Goal: Information Seeking & Learning: Learn about a topic

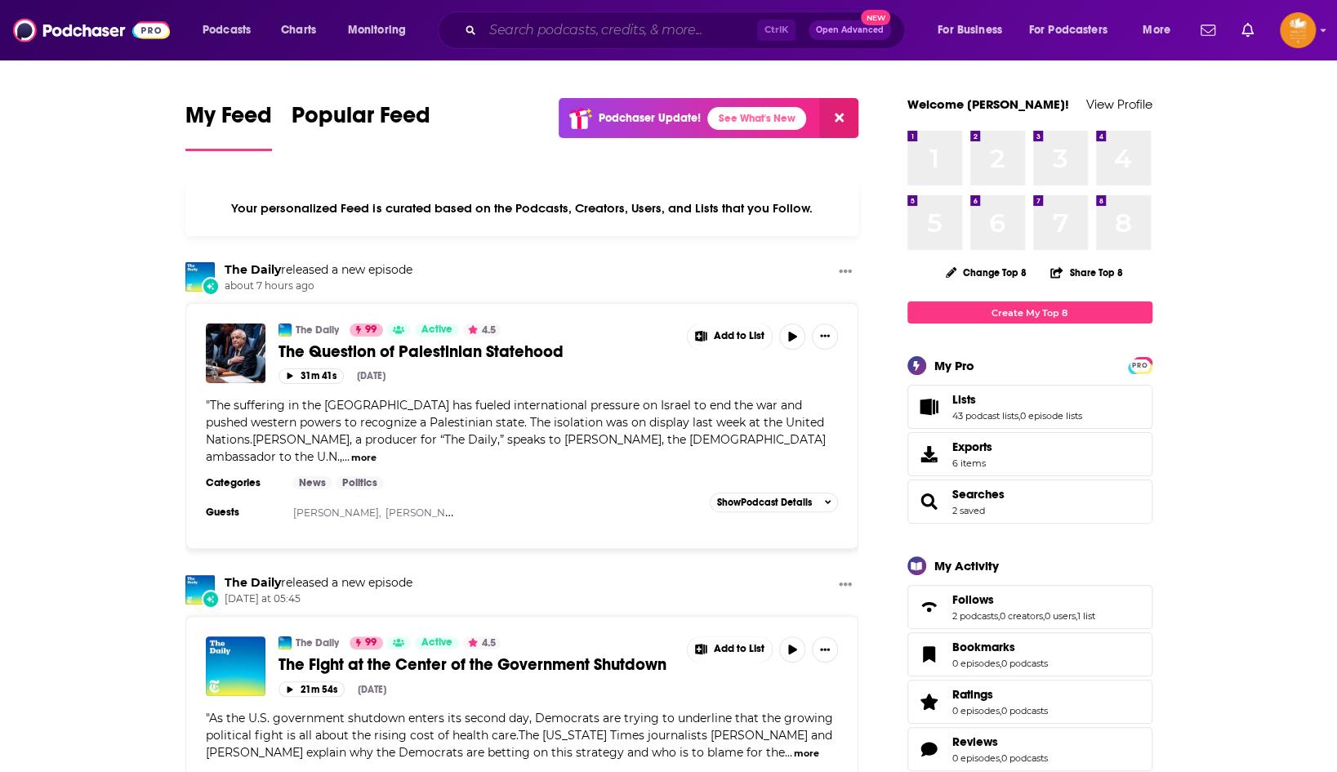
click at [640, 30] on input "Search podcasts, credits, & more..." at bounding box center [620, 30] width 274 height 26
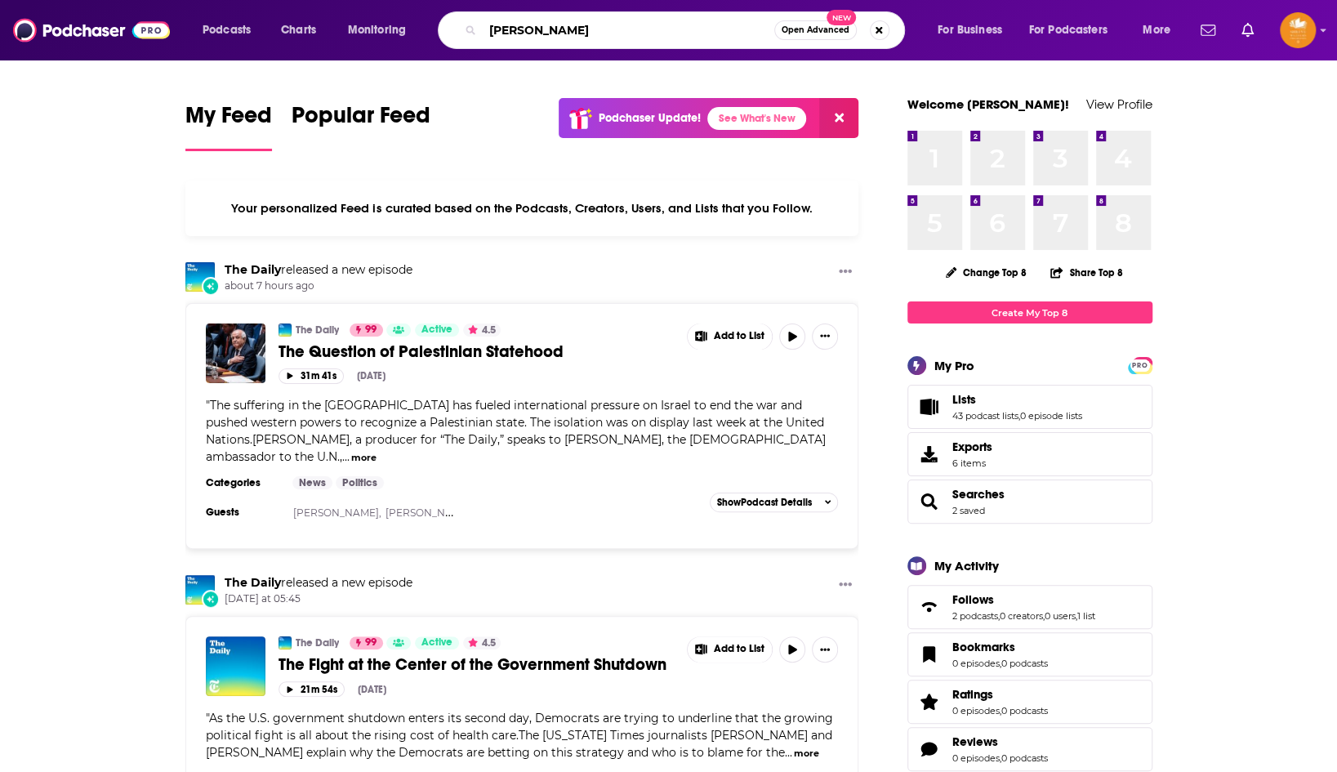
type input "[PERSON_NAME]"
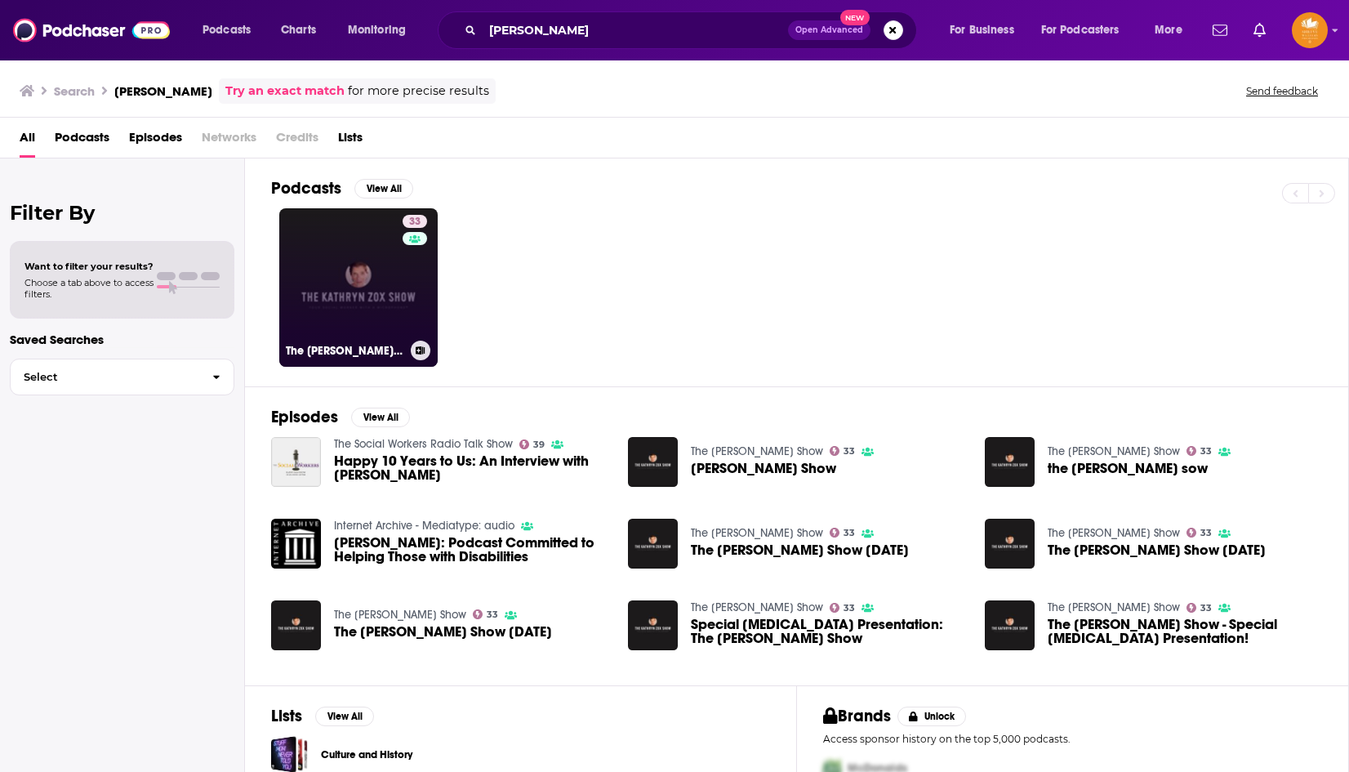
click at [357, 292] on link "33 The [PERSON_NAME] Show" at bounding box center [358, 287] width 158 height 158
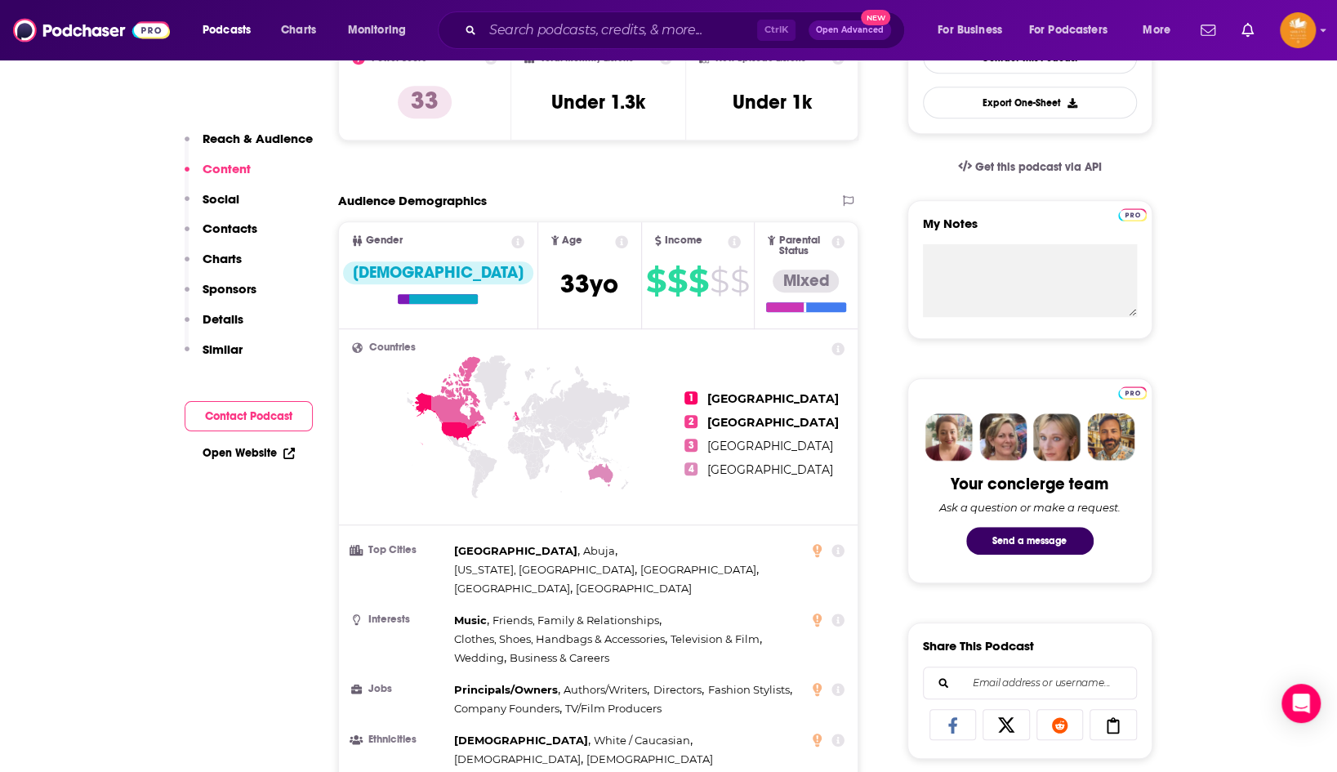
scroll to position [245, 0]
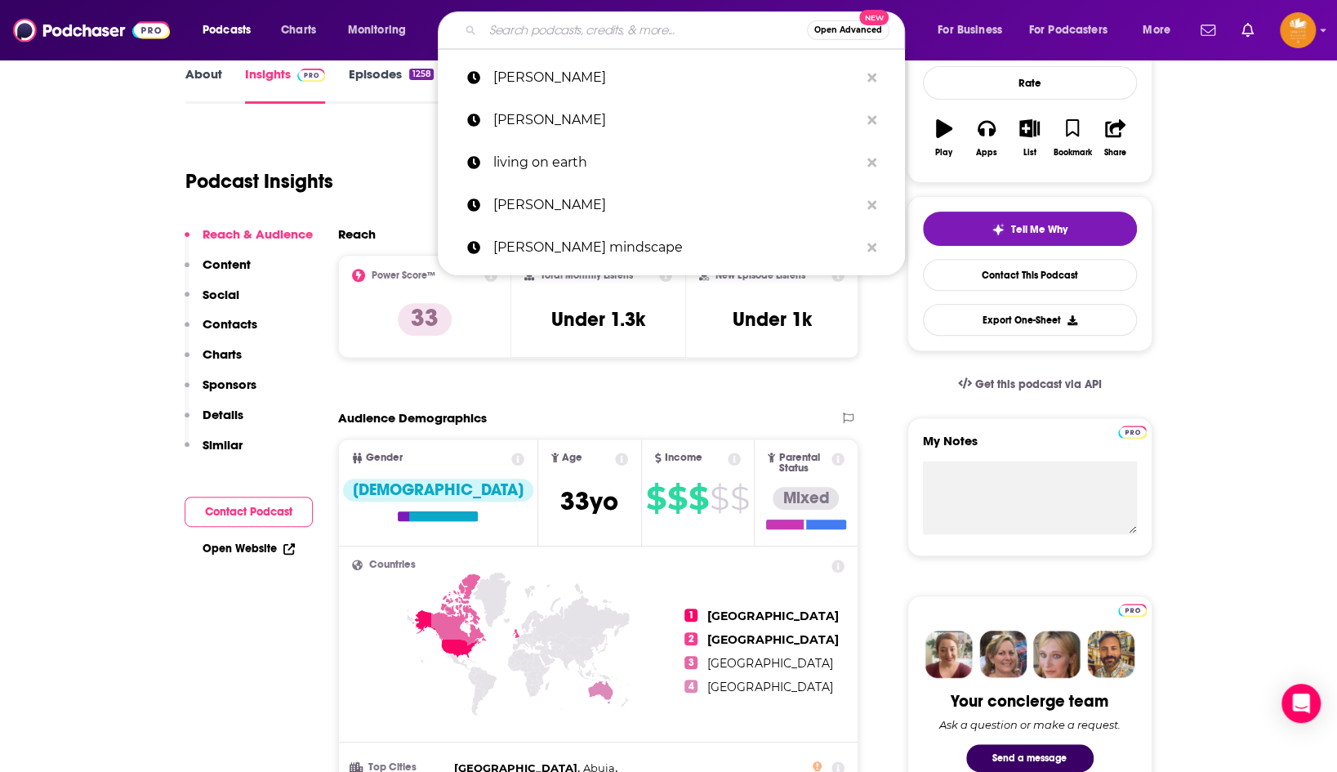
click at [561, 27] on input "Search podcasts, credits, & more..." at bounding box center [645, 30] width 324 height 26
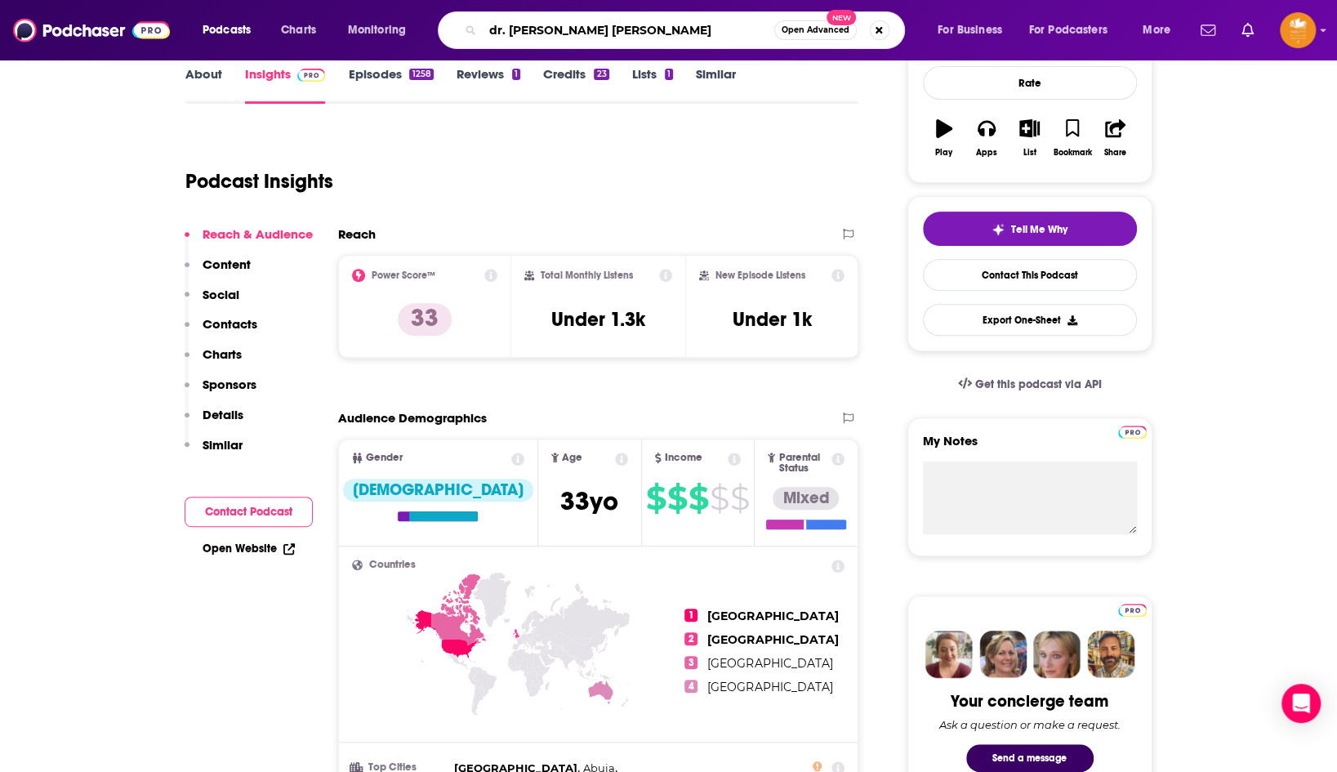
type input "dr. [PERSON_NAME]"
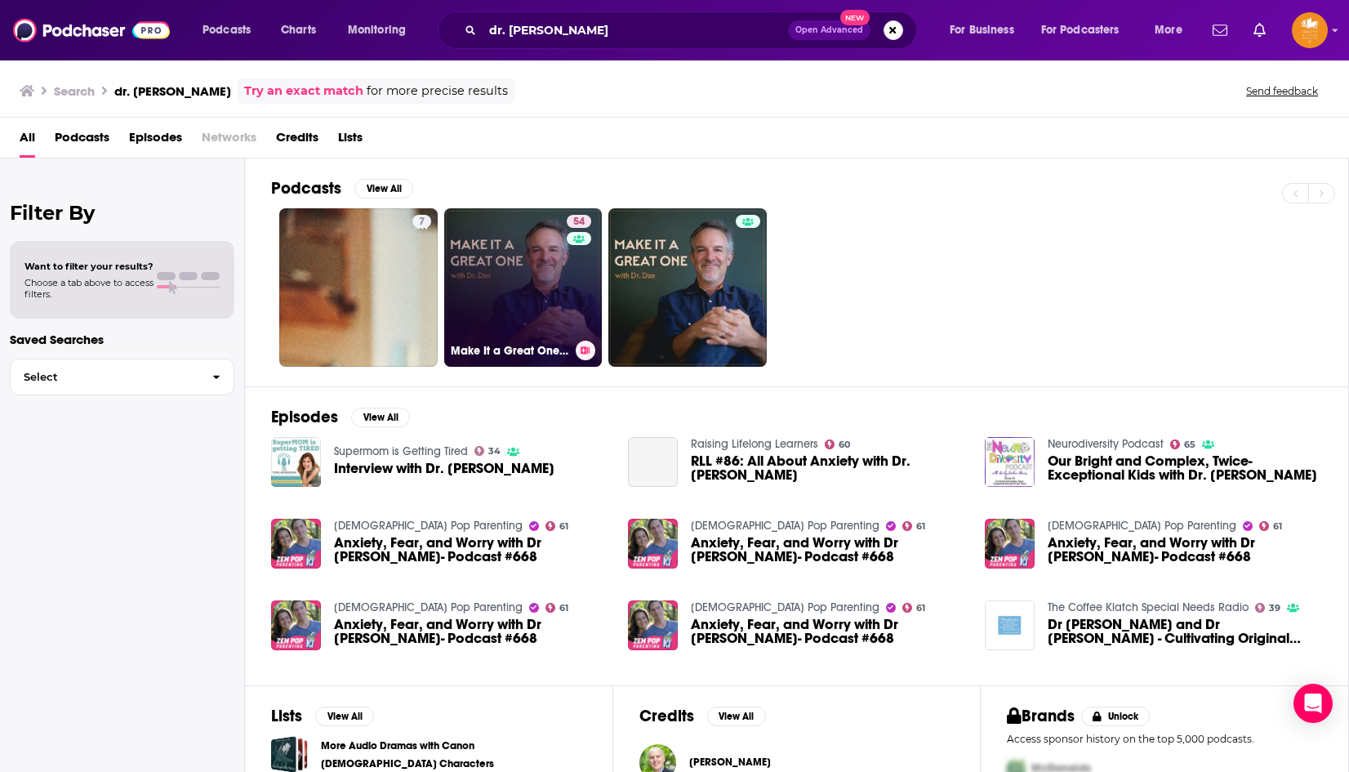
click at [535, 297] on link "54 Make It a Great One with Dr. [PERSON_NAME]: #1 Podcast for Inspiring Convers…" at bounding box center [523, 287] width 158 height 158
